Goal: Transaction & Acquisition: Book appointment/travel/reservation

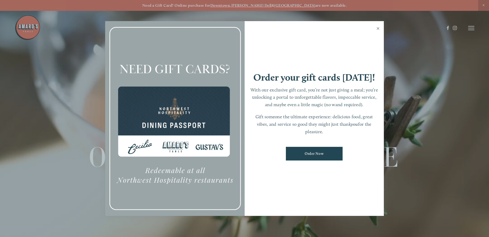
click at [378, 29] on link "Close" at bounding box center [378, 29] width 10 height 14
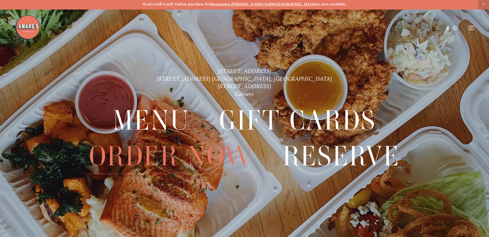
scroll to position [11, 0]
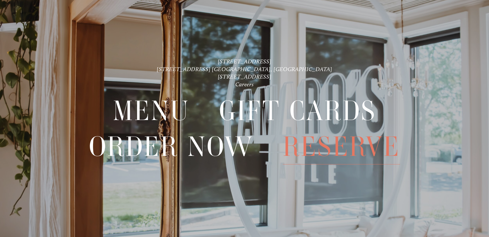
click at [352, 151] on span "Reserve" at bounding box center [341, 146] width 117 height 35
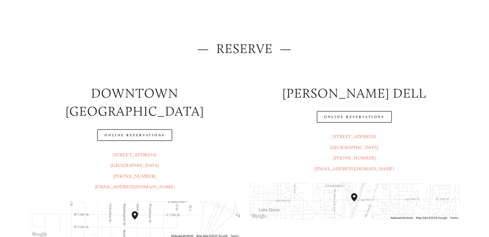
scroll to position [52, 0]
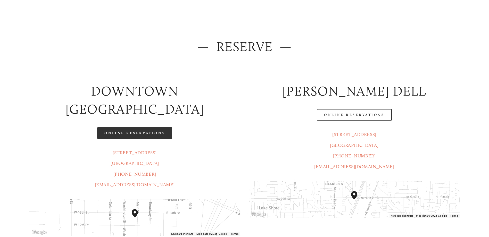
click at [137, 127] on link "Online Reservations" at bounding box center [134, 133] width 75 height 12
